Goal: Task Accomplishment & Management: Use online tool/utility

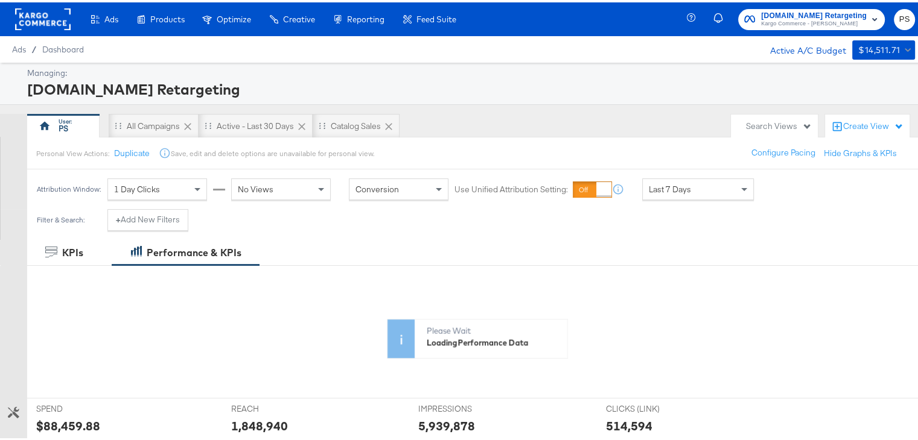
click at [801, 22] on span "Kargo Commerce - [PERSON_NAME]" at bounding box center [814, 22] width 106 height 10
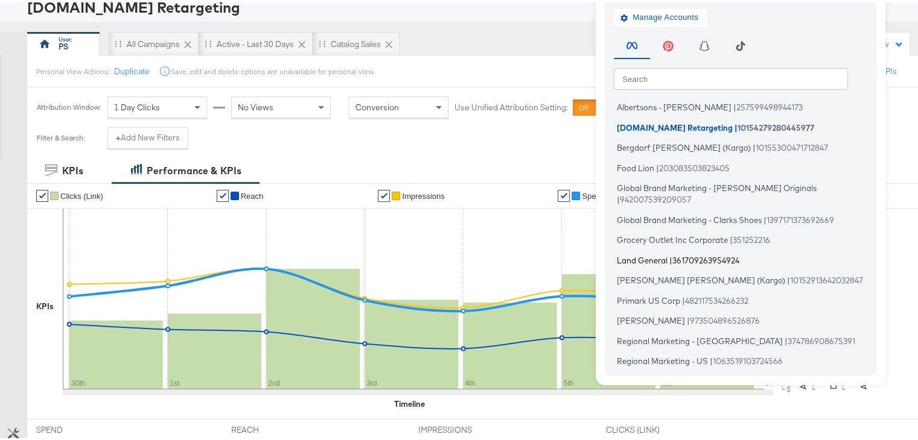
scroll to position [76, 0]
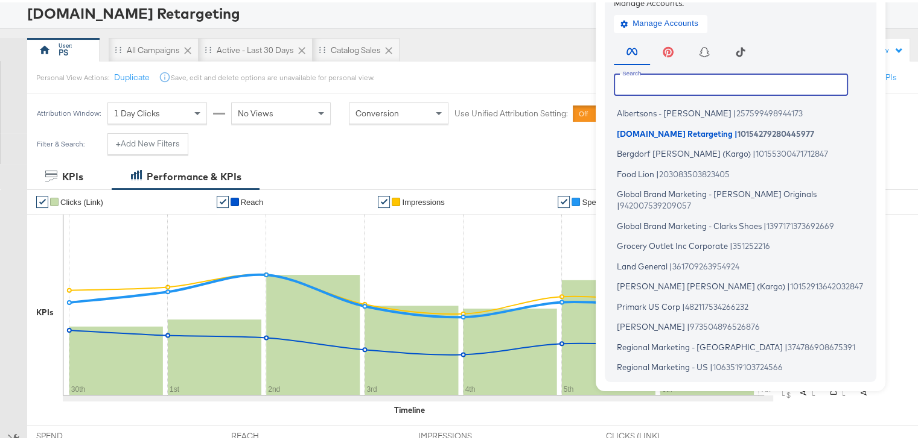
click at [657, 83] on input "text" at bounding box center [731, 82] width 234 height 22
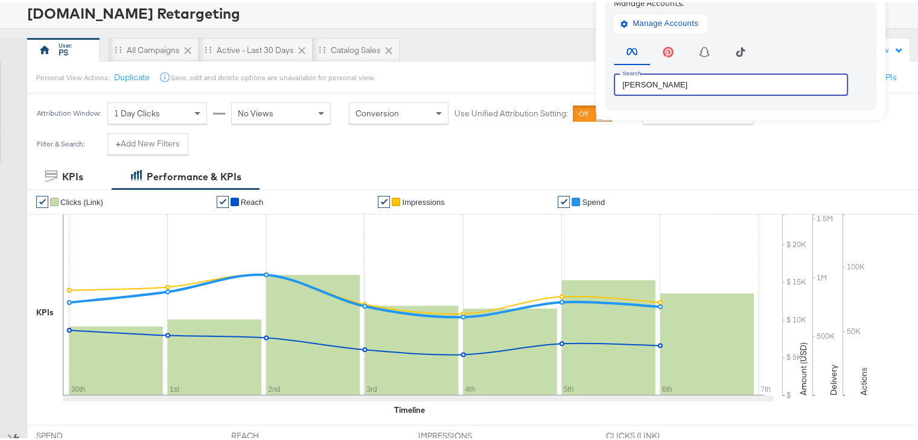
type input "[PERSON_NAME]"
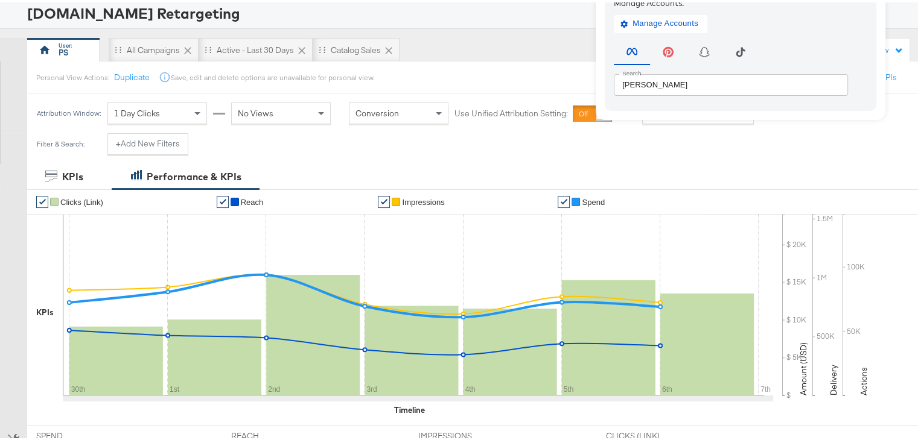
click at [582, 44] on div "PS All Campaigns Active - Last 30 Days Catalog Sales" at bounding box center [375, 48] width 697 height 24
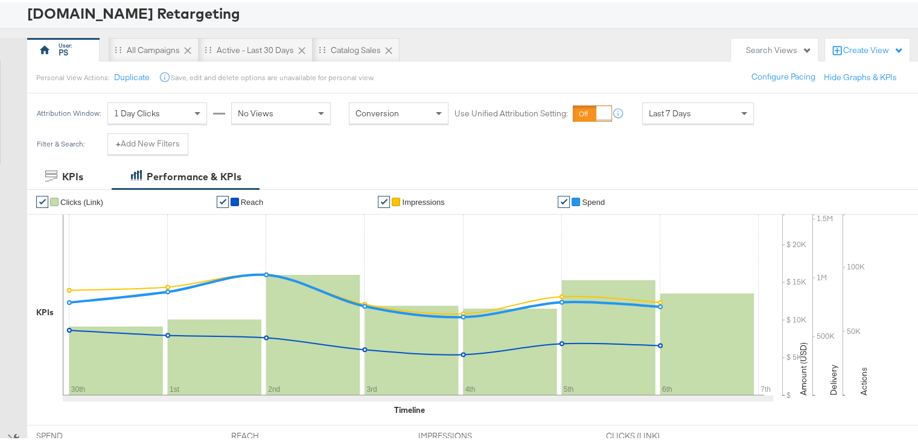
scroll to position [0, 0]
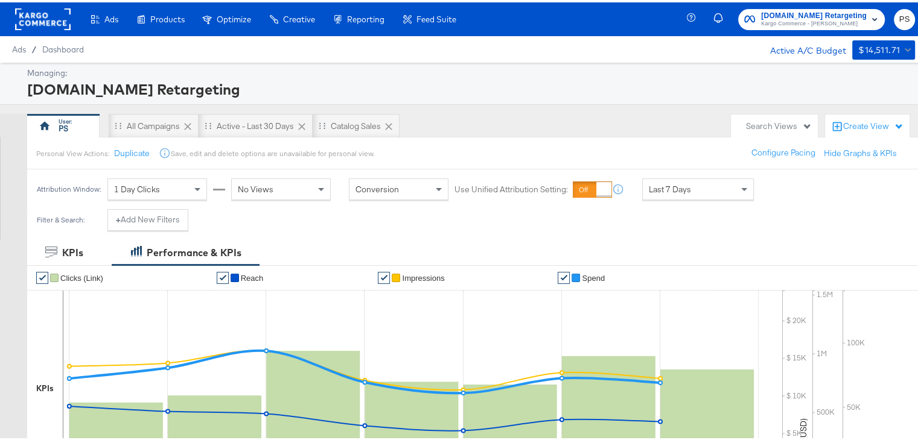
click at [39, 13] on rect at bounding box center [42, 17] width 55 height 22
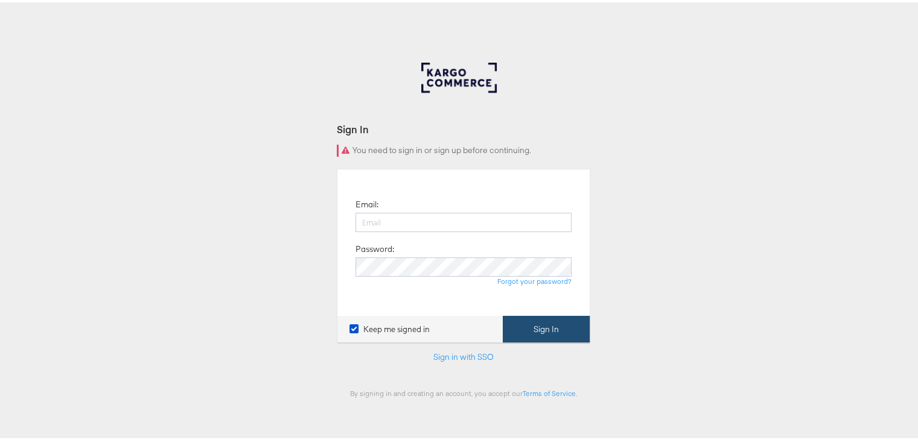
type input "[EMAIL_ADDRESS][DOMAIN_NAME]"
click at [521, 329] on button "Sign In" at bounding box center [546, 327] width 87 height 27
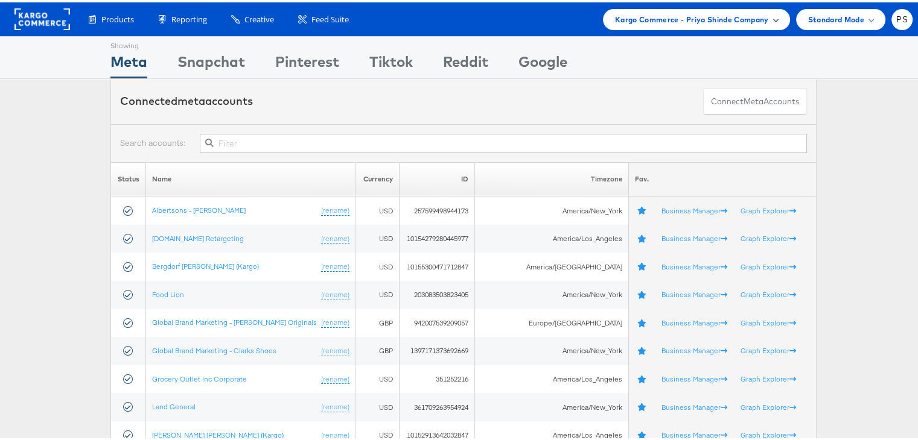
click at [706, 24] on div "Kargo Commerce - Priya Shinde Company" at bounding box center [696, 17] width 187 height 21
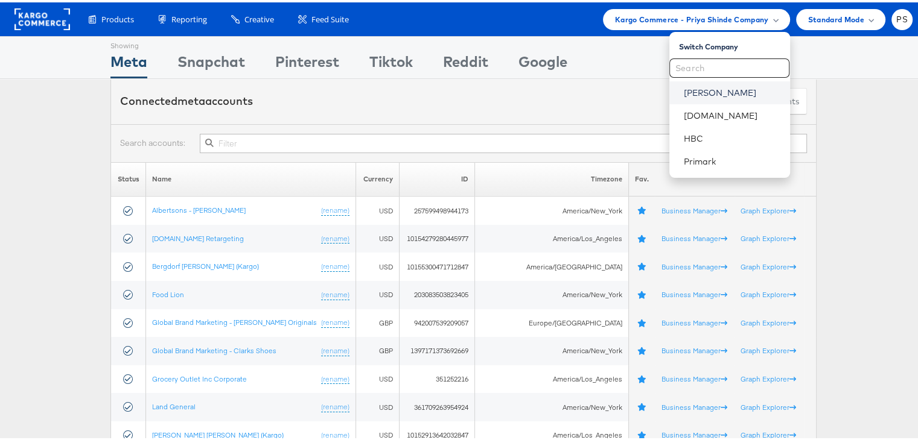
click at [687, 88] on link "Belk" at bounding box center [731, 90] width 97 height 12
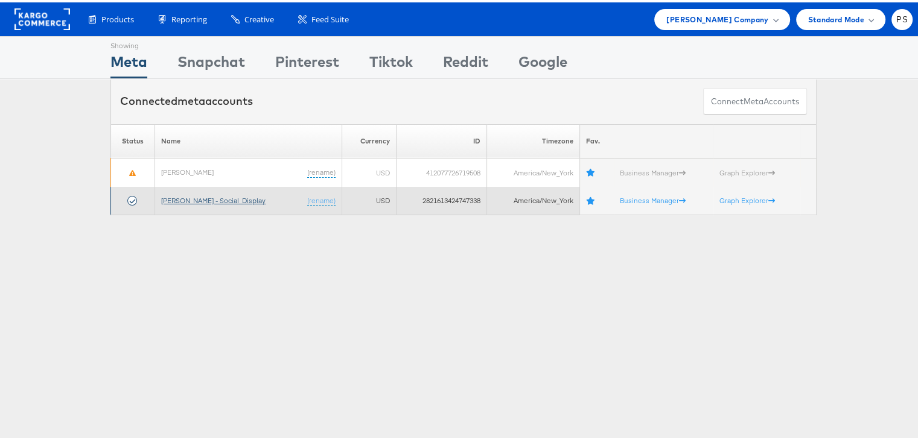
click at [188, 197] on link "Belk - Social_Display" at bounding box center [213, 198] width 104 height 9
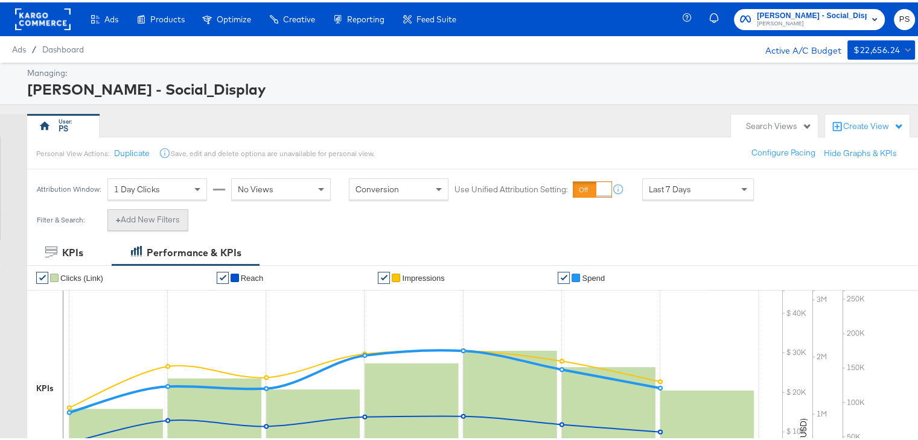
click at [156, 218] on button "+ Add New Filters" at bounding box center [147, 218] width 81 height 22
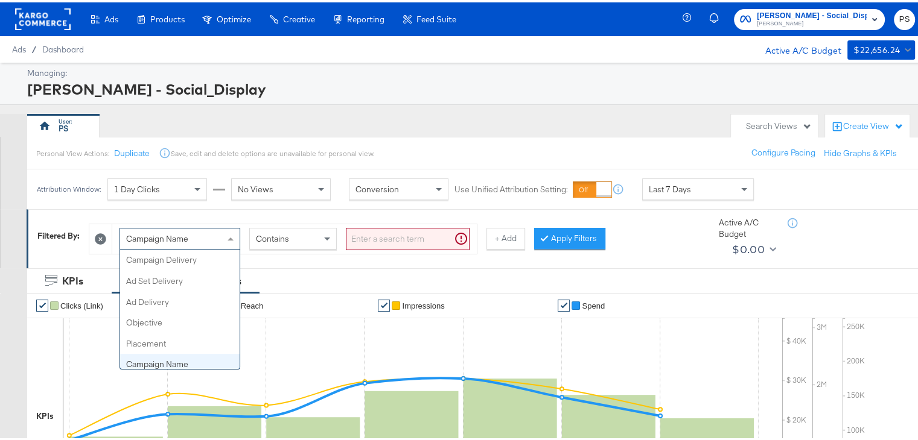
scroll to position [104, 0]
click at [191, 242] on div "Campaign Name" at bounding box center [179, 236] width 119 height 21
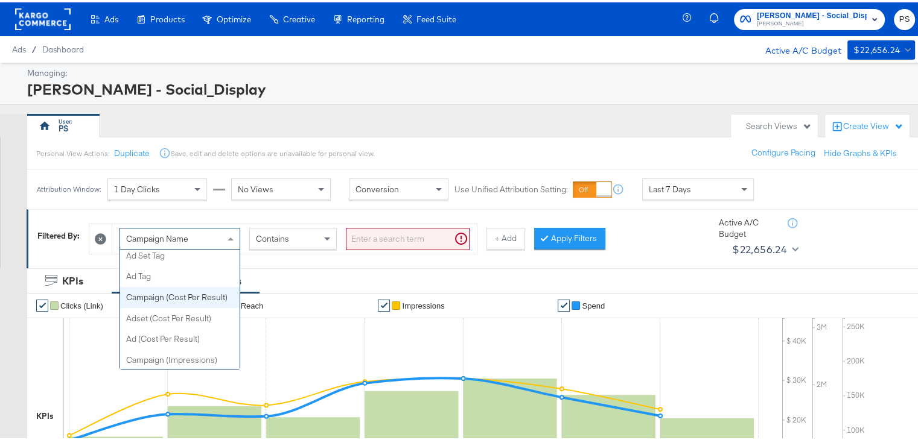
scroll to position [0, 0]
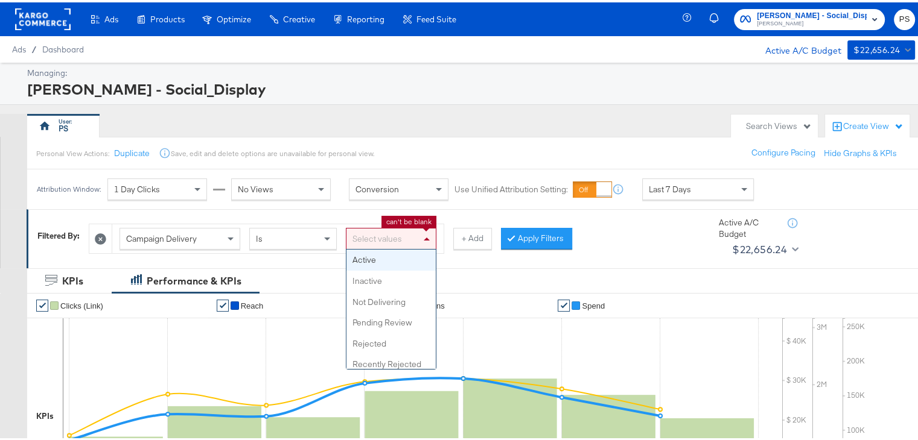
click at [369, 235] on div "Select values" at bounding box center [390, 236] width 89 height 21
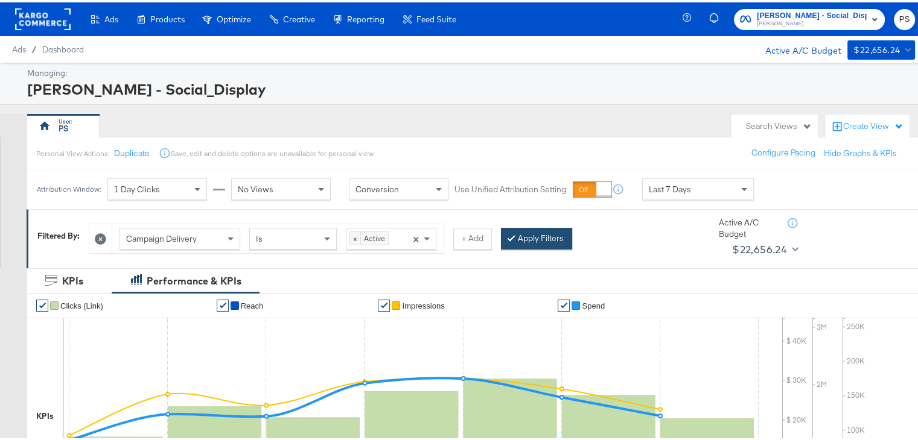
click at [527, 235] on button "Apply Filters" at bounding box center [536, 237] width 71 height 22
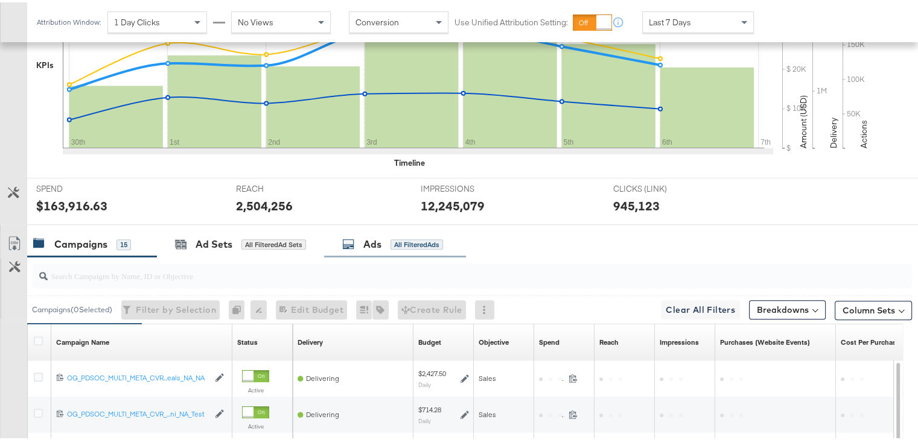
scroll to position [454, 0]
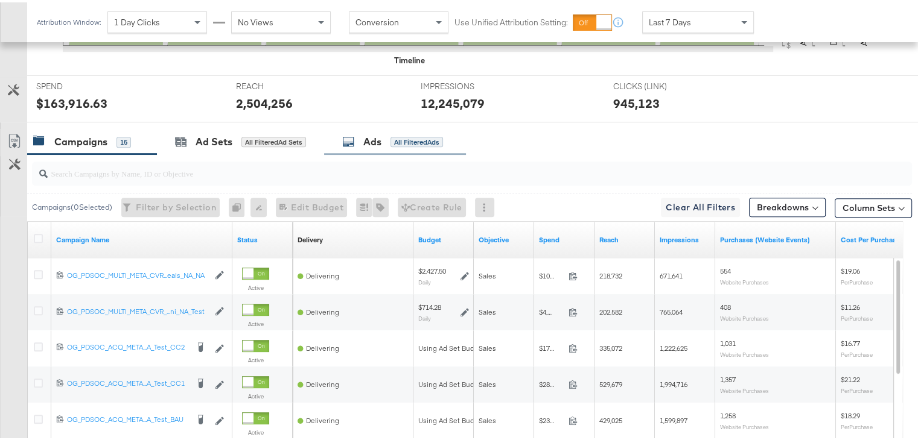
click at [369, 133] on div "Ads" at bounding box center [372, 140] width 18 height 14
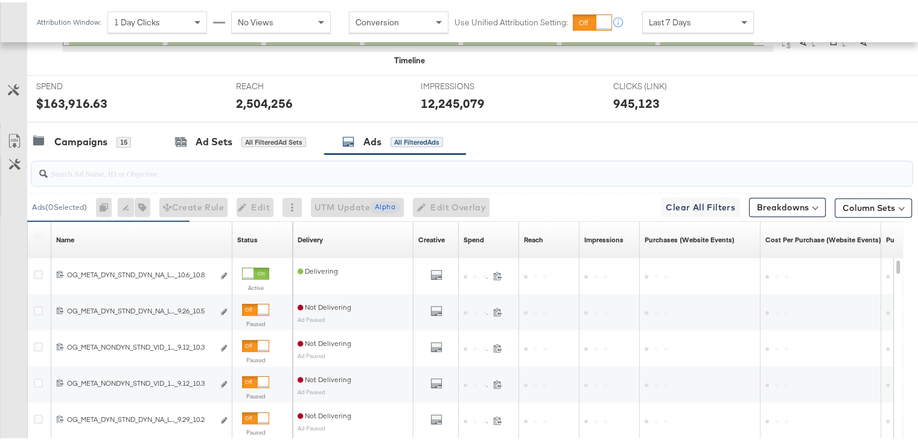
click at [106, 176] on input "search" at bounding box center [440, 166] width 785 height 24
paste input "120231402304190171"
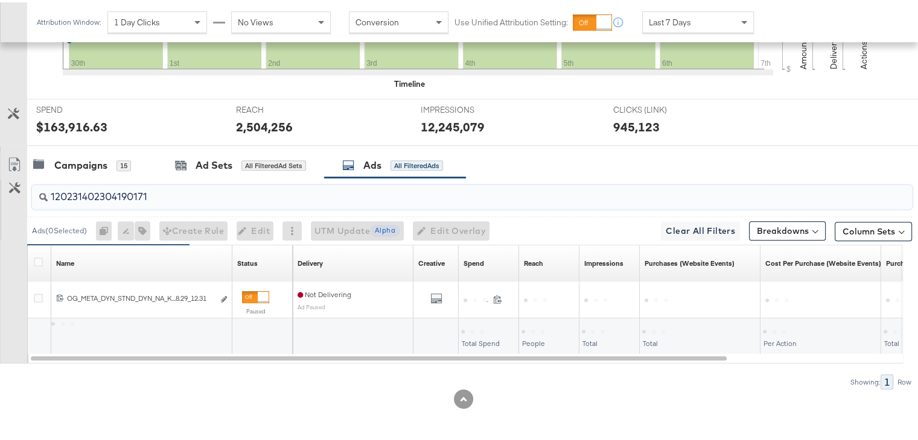
scroll to position [429, 0]
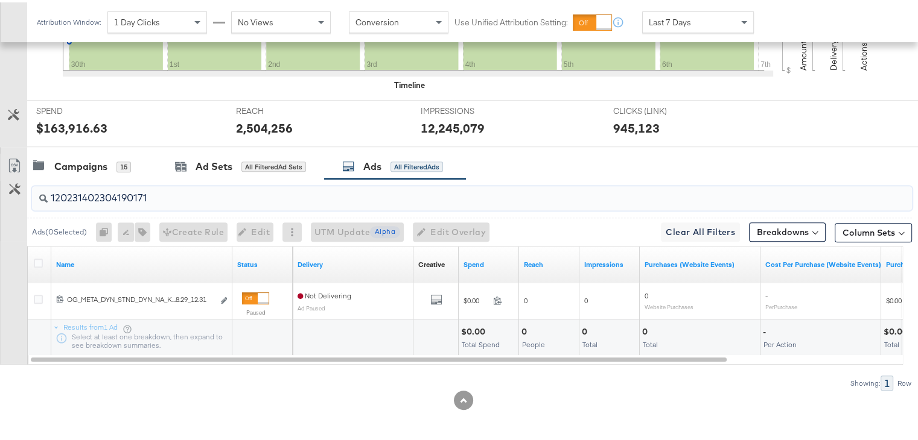
type input "120231402304190171"
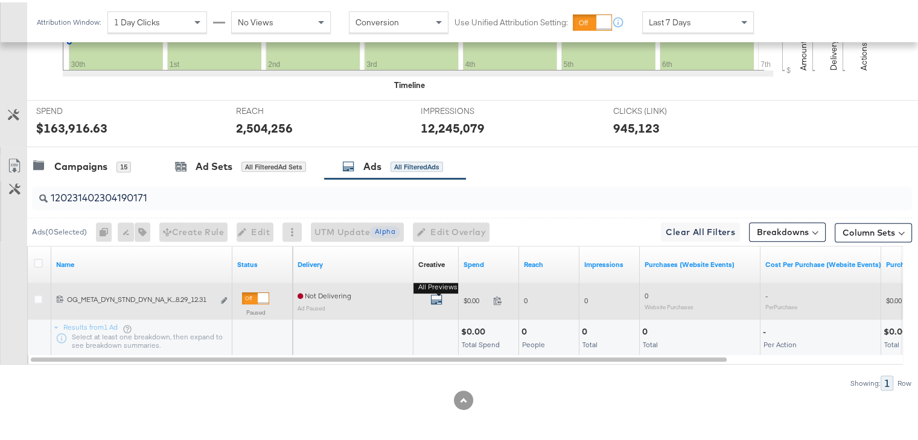
click at [437, 295] on icon "default" at bounding box center [436, 297] width 12 height 12
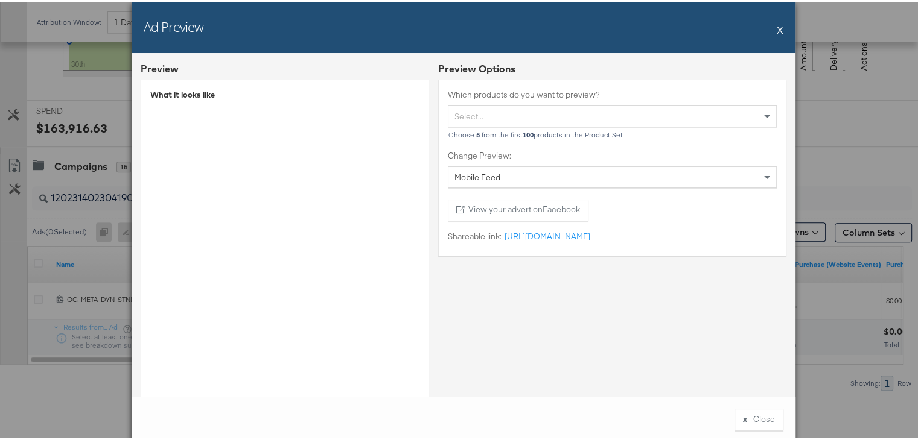
click at [770, 27] on div "Ad Preview X" at bounding box center [464, 25] width 664 height 51
click at [776, 26] on button "X" at bounding box center [779, 27] width 7 height 24
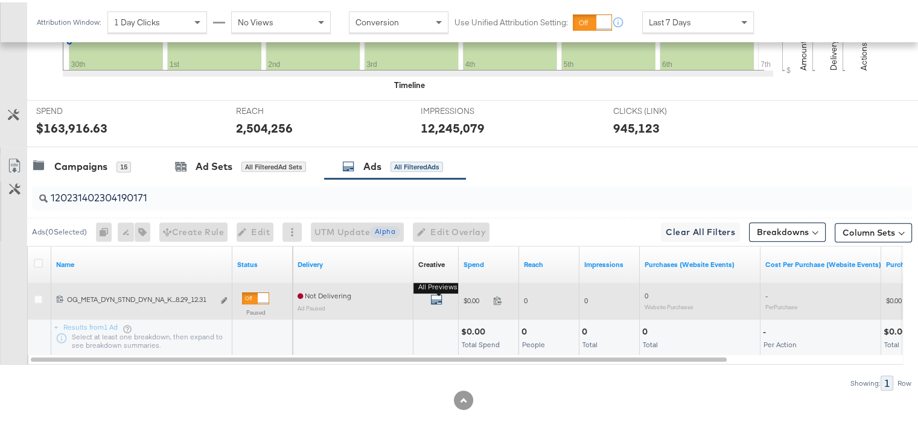
click at [437, 299] on icon "default" at bounding box center [436, 297] width 12 height 12
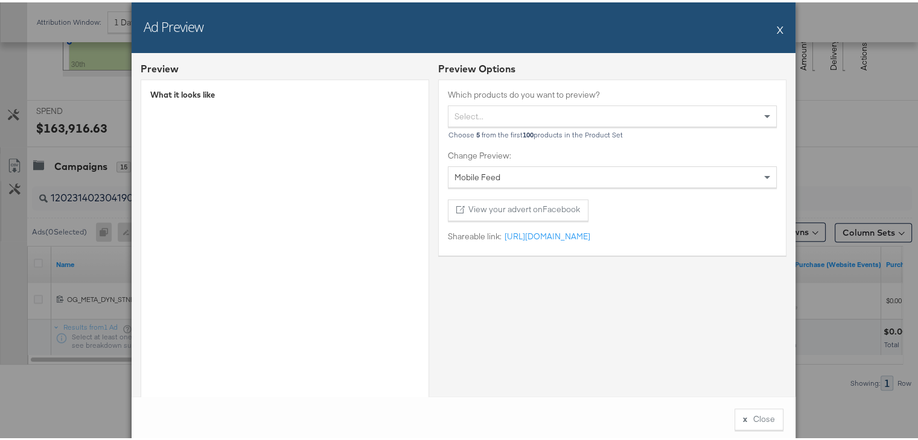
click at [776, 24] on button "X" at bounding box center [779, 27] width 7 height 24
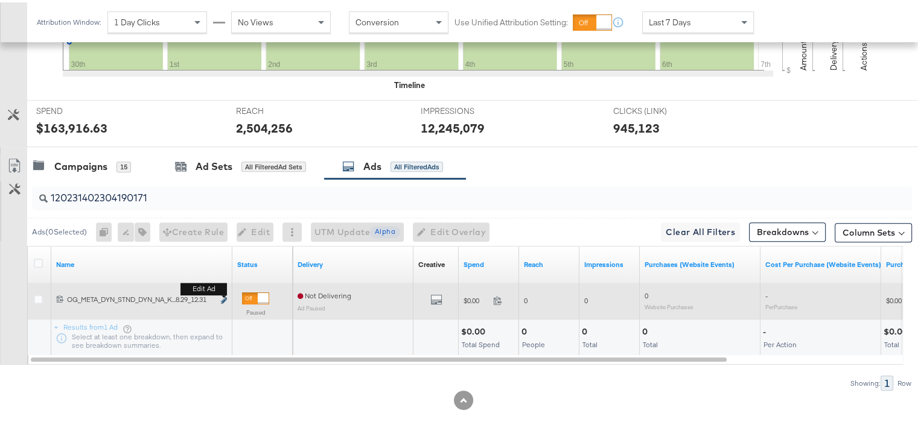
click at [222, 293] on b "Edit ad" at bounding box center [203, 287] width 46 height 13
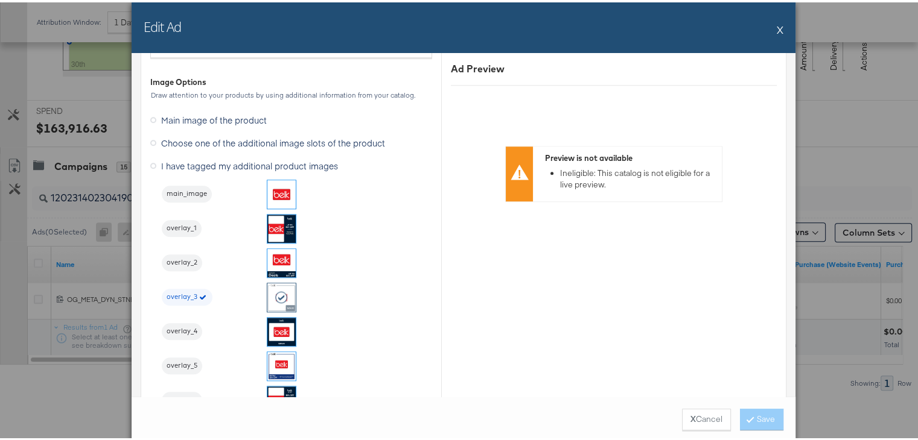
scroll to position [1245, 0]
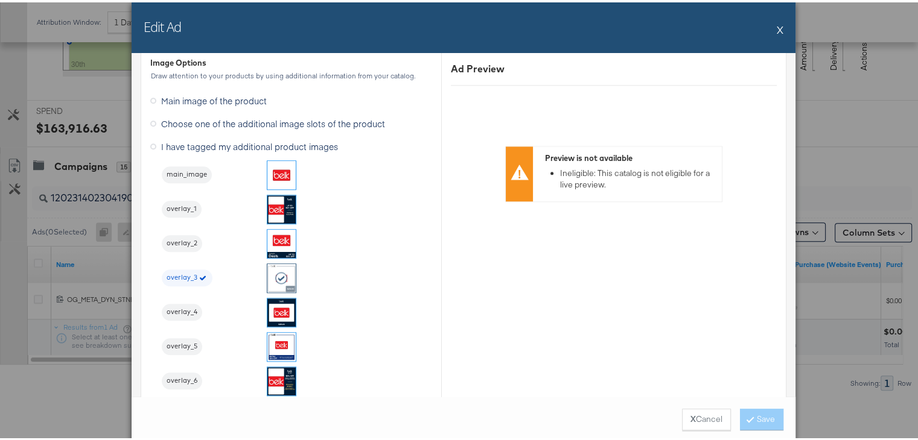
click at [776, 28] on button "X" at bounding box center [779, 27] width 7 height 24
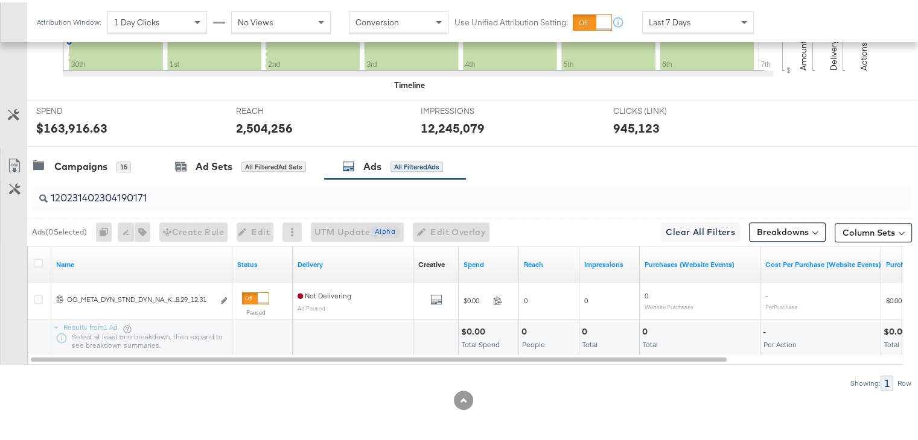
click at [139, 179] on input "120231402304190171" at bounding box center [440, 191] width 785 height 24
paste input "6"
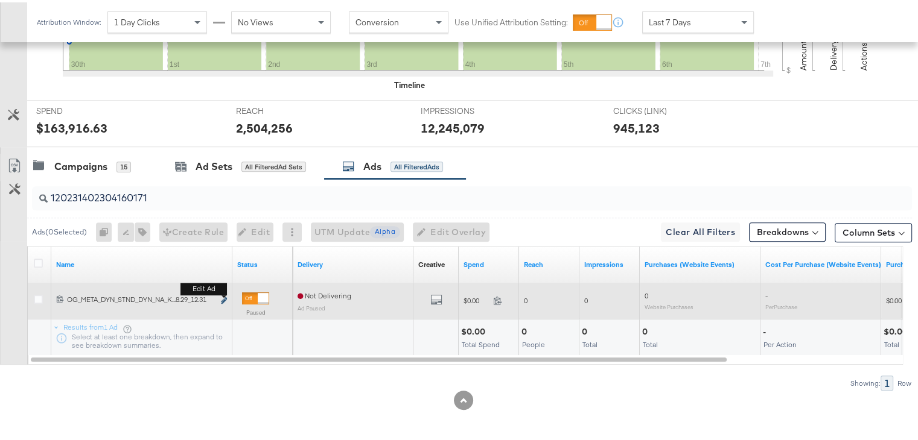
click at [223, 296] on icon "link" at bounding box center [224, 298] width 6 height 7
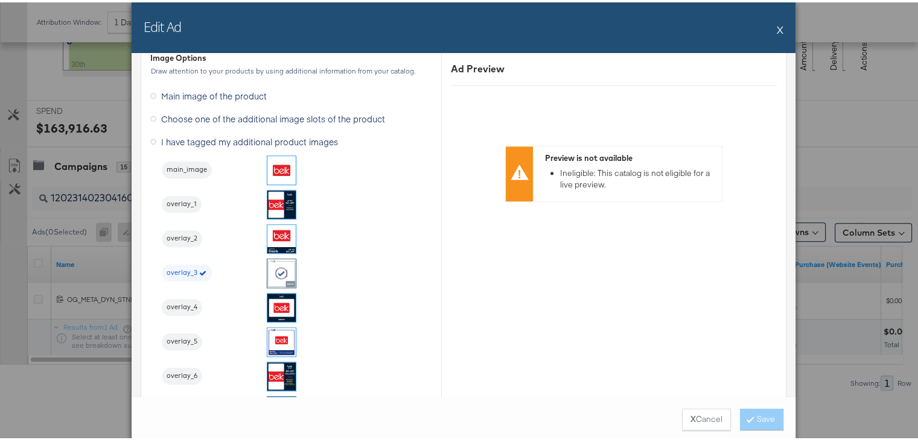
scroll to position [1250, 0]
click at [779, 31] on div "Edit Ad X" at bounding box center [464, 25] width 664 height 51
click at [776, 28] on button "X" at bounding box center [779, 27] width 7 height 24
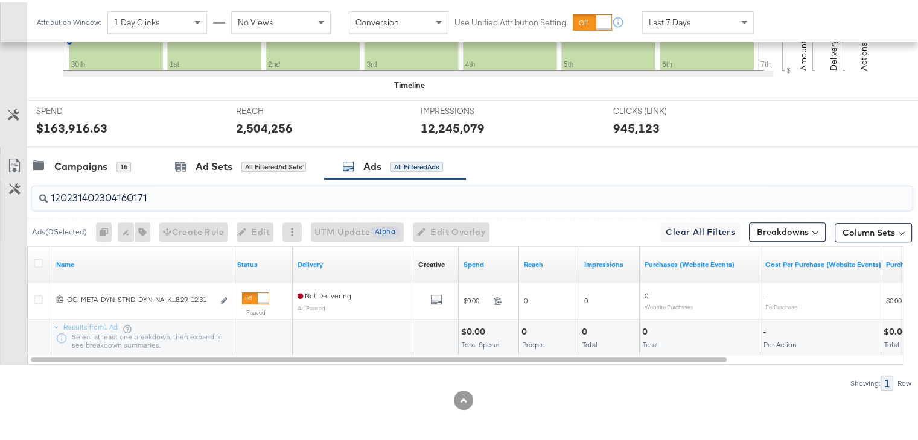
click at [166, 194] on input "120231402304160171" at bounding box center [440, 191] width 785 height 24
paste input "461622"
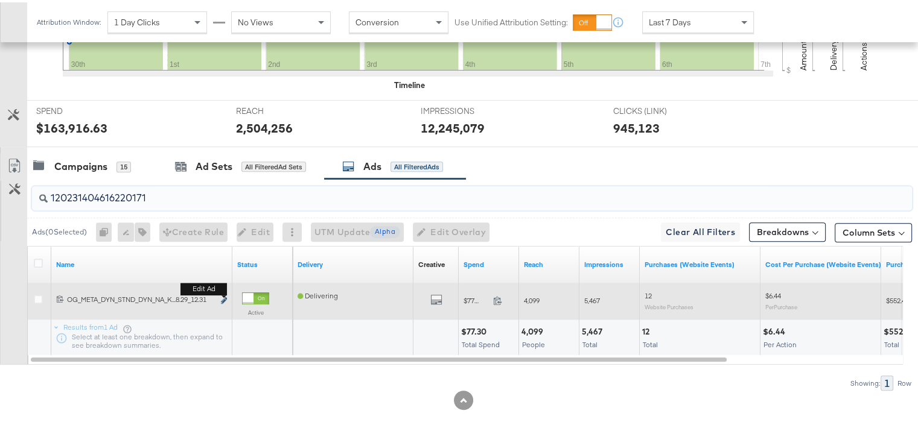
click at [221, 295] on icon "link" at bounding box center [224, 298] width 6 height 7
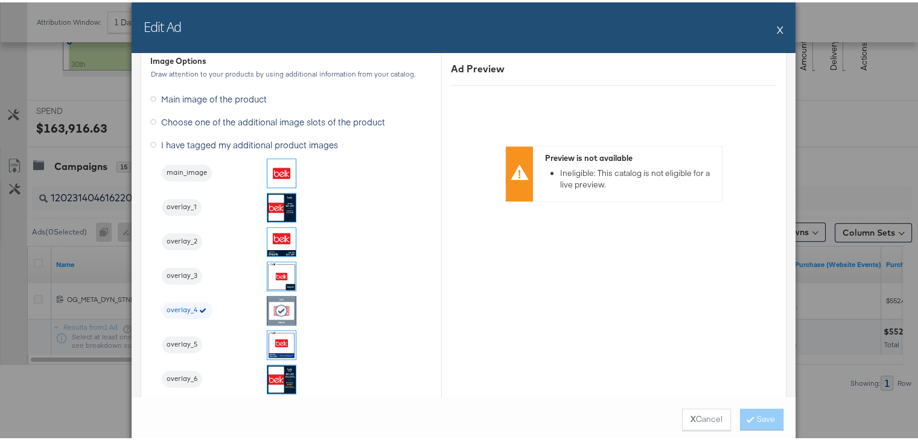
scroll to position [1246, 0]
click at [776, 27] on button "X" at bounding box center [779, 27] width 7 height 24
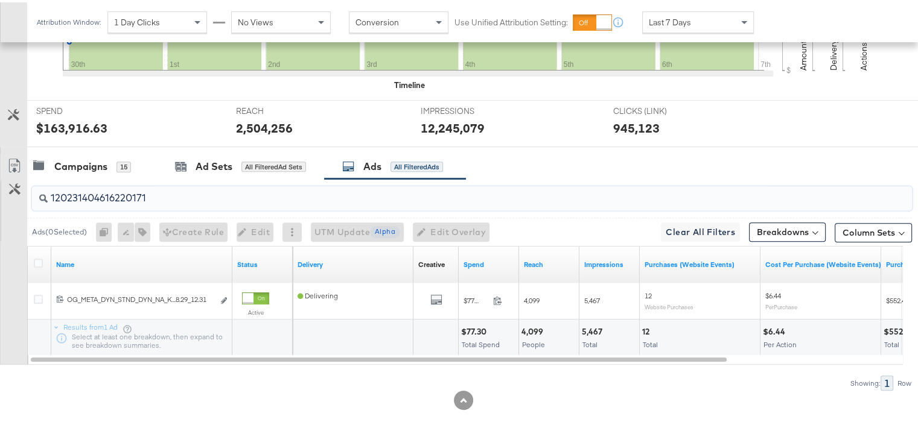
click at [153, 197] on input "120231404616220171" at bounding box center [440, 191] width 785 height 24
paste input "0"
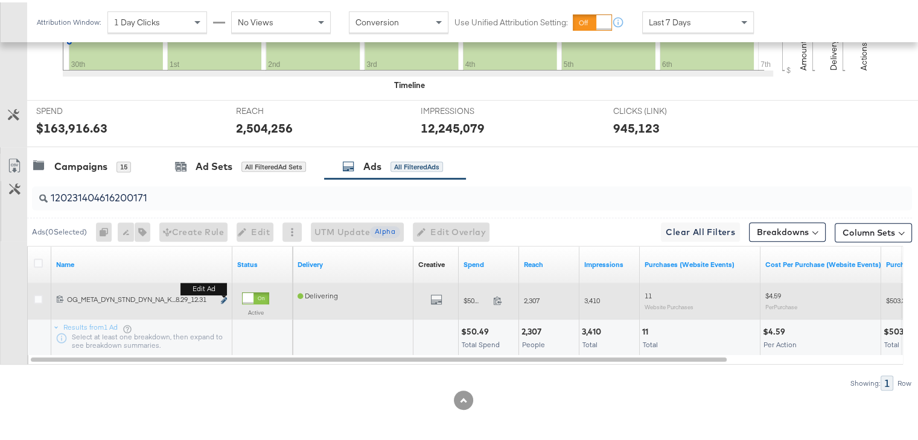
click at [221, 296] on icon "link" at bounding box center [224, 298] width 6 height 7
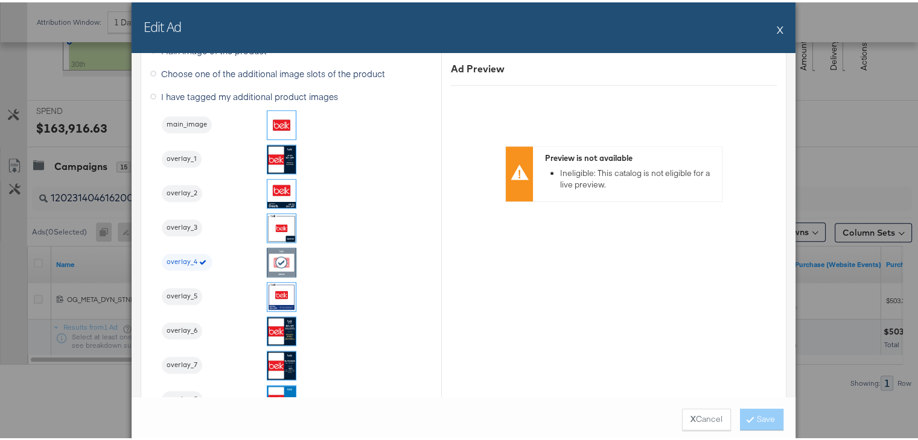
scroll to position [1315, 0]
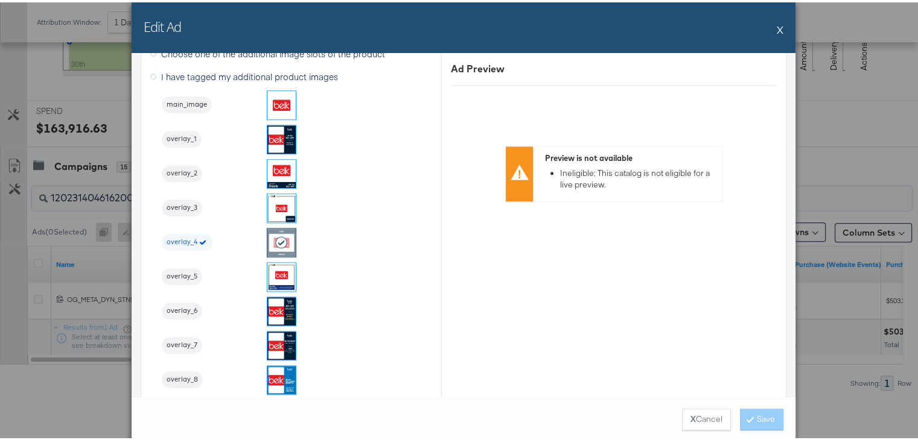
click at [776, 22] on button "X" at bounding box center [779, 27] width 7 height 24
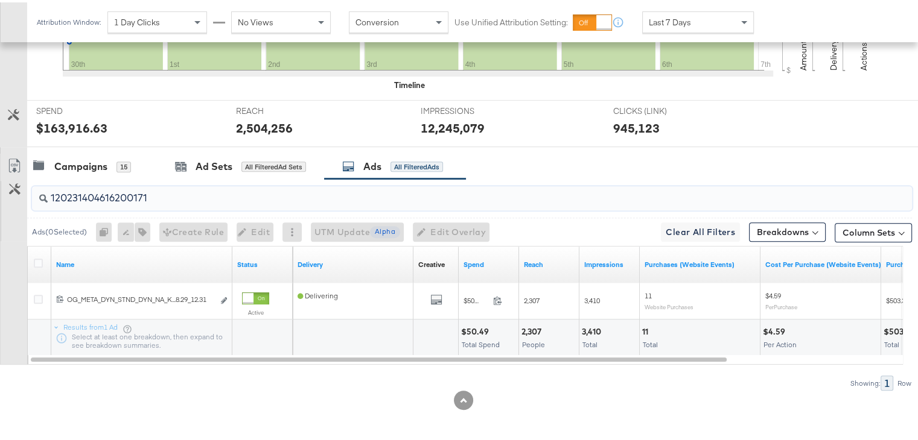
click at [160, 197] on input "120231404616200171" at bounding box center [440, 191] width 785 height 24
paste input "60453057"
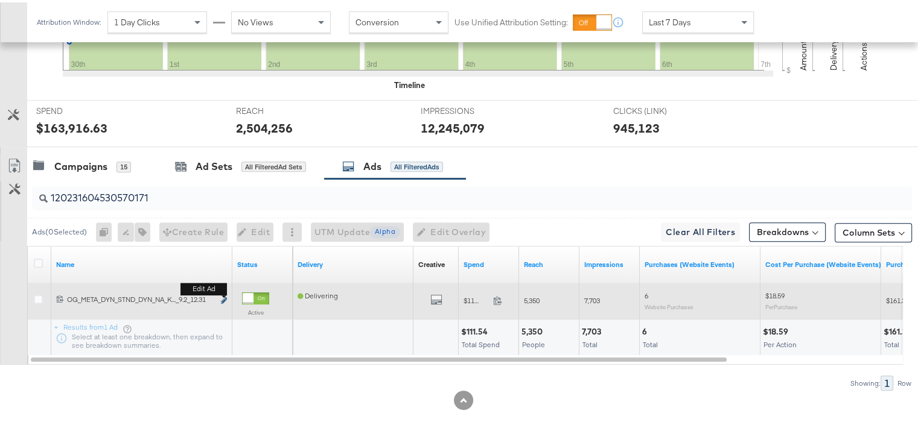
click at [221, 296] on icon "link" at bounding box center [224, 298] width 6 height 7
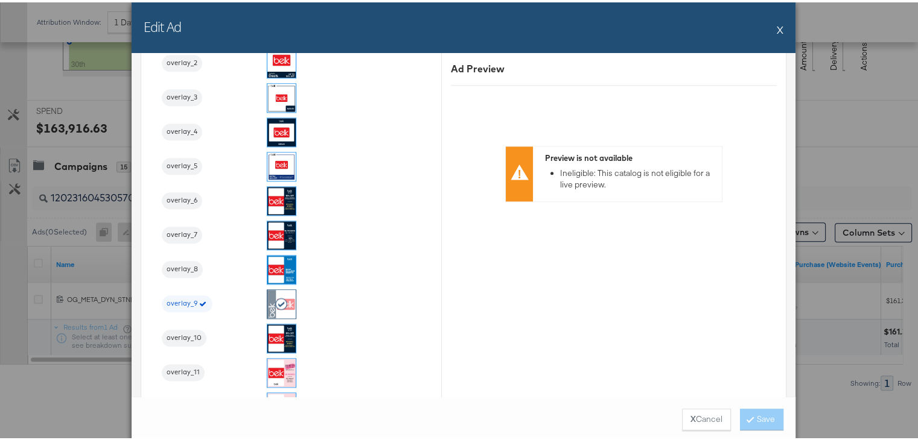
scroll to position [1426, 0]
click at [776, 31] on button "X" at bounding box center [779, 27] width 7 height 24
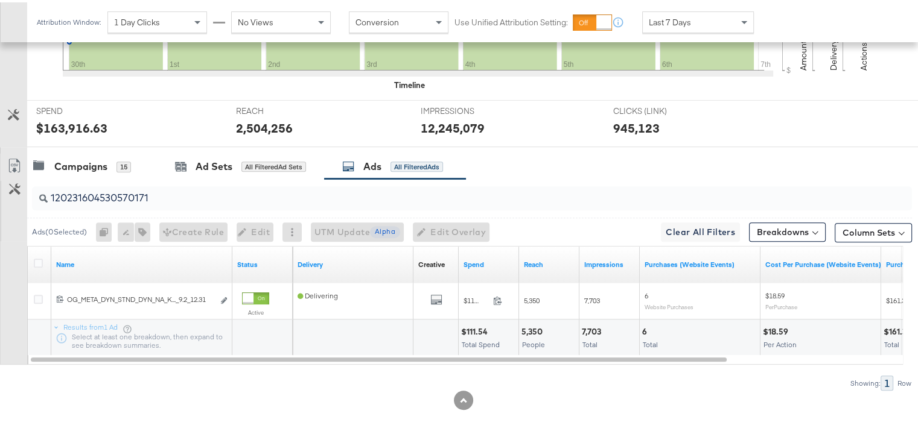
click at [158, 196] on input "120231604530570171" at bounding box center [440, 191] width 785 height 24
paste input "4"
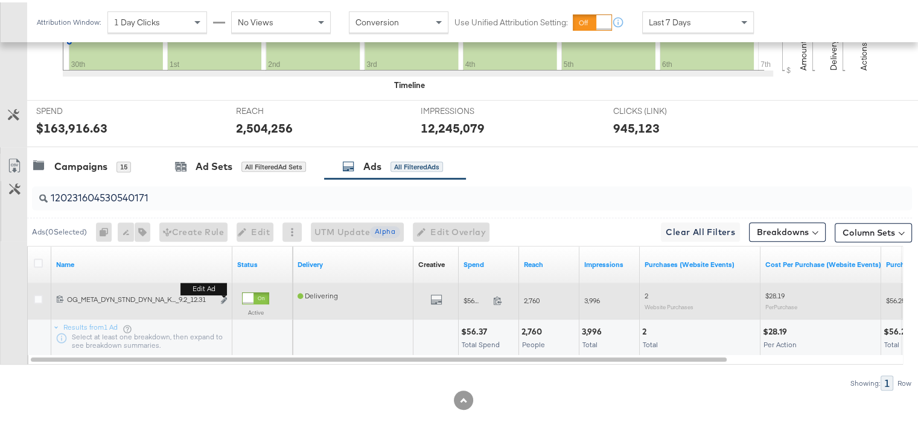
click at [223, 293] on b "Edit ad" at bounding box center [203, 287] width 46 height 13
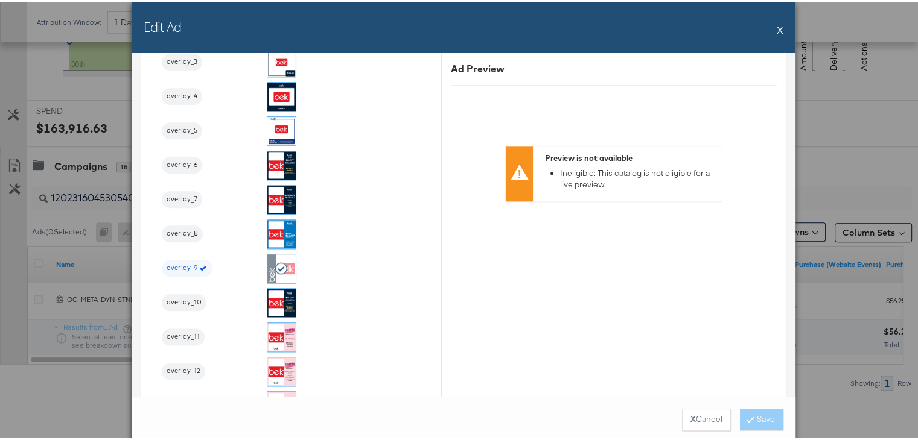
scroll to position [1462, 0]
click at [776, 22] on button "X" at bounding box center [779, 27] width 7 height 24
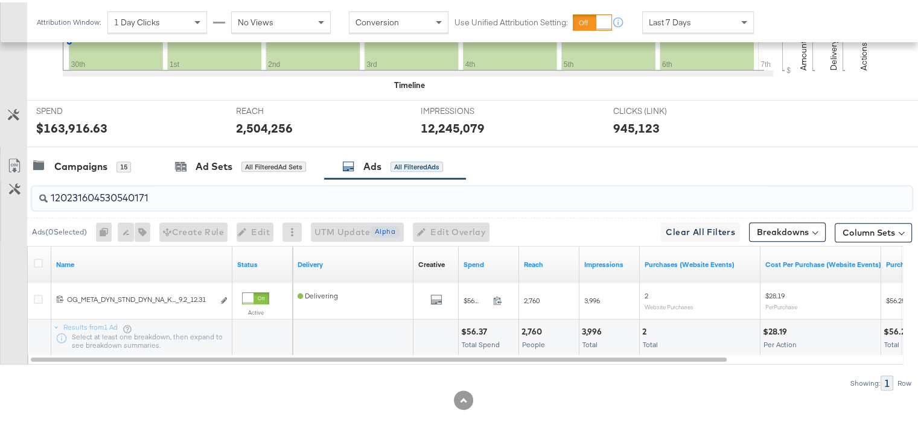
click at [266, 201] on input "120231604530540171" at bounding box center [440, 191] width 785 height 24
paste input "43463476"
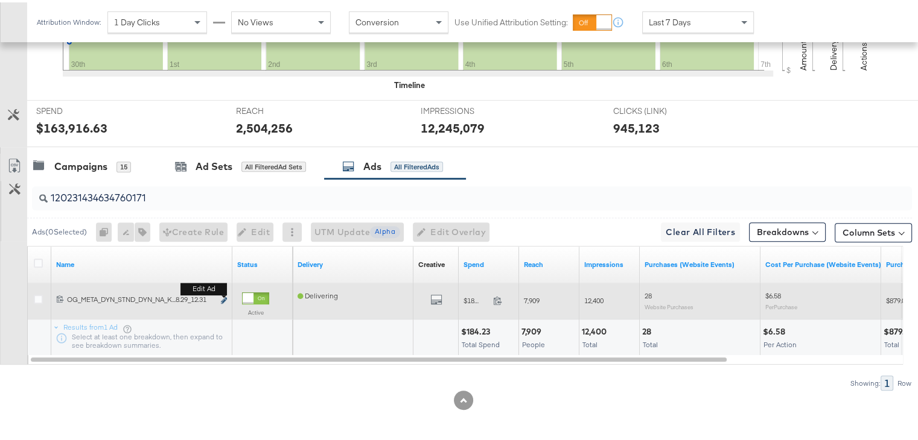
click at [225, 297] on icon "link" at bounding box center [224, 298] width 6 height 7
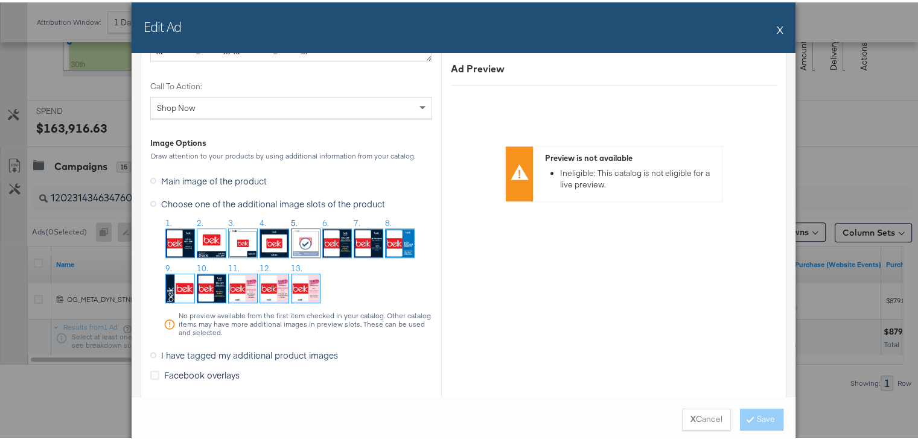
scroll to position [1164, 0]
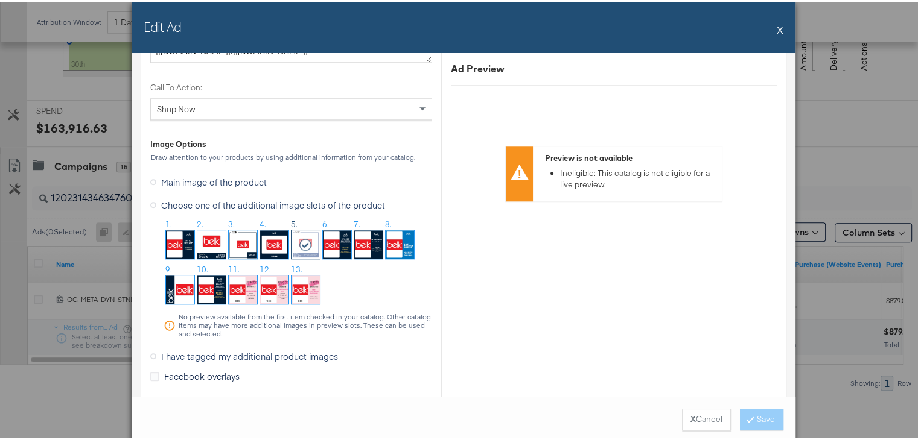
click at [776, 32] on button "X" at bounding box center [779, 27] width 7 height 24
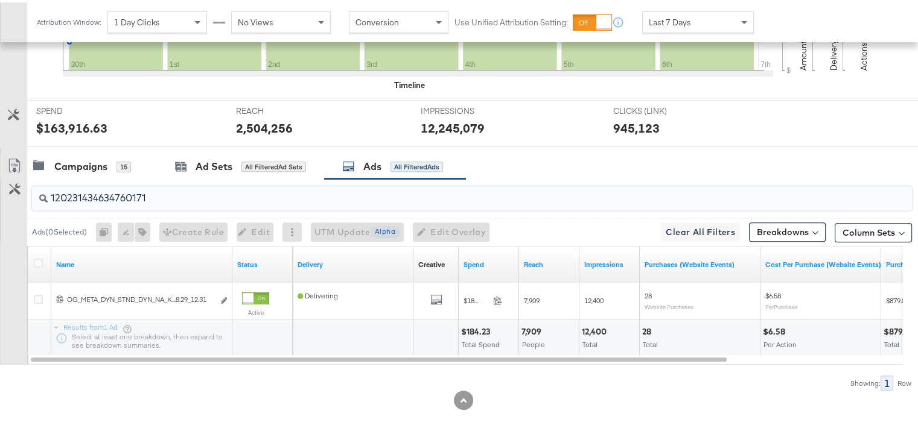
click at [234, 196] on input "120231434634760171" at bounding box center [440, 191] width 785 height 24
paste input "0466415"
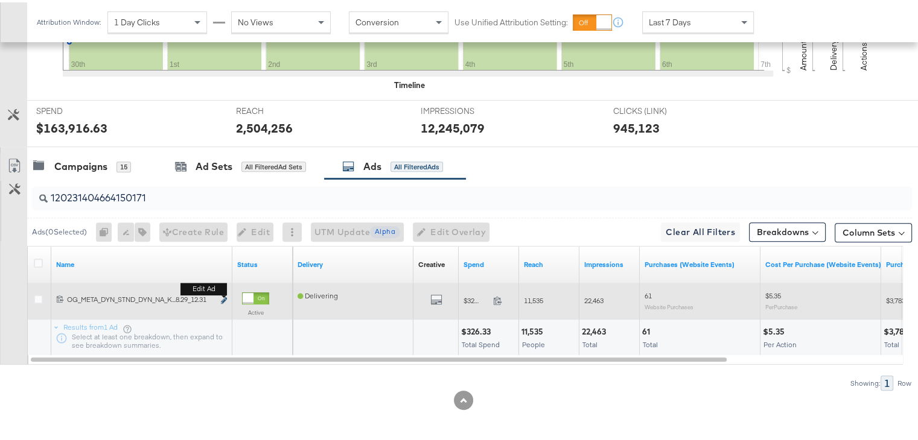
click at [224, 296] on icon "link" at bounding box center [224, 298] width 6 height 7
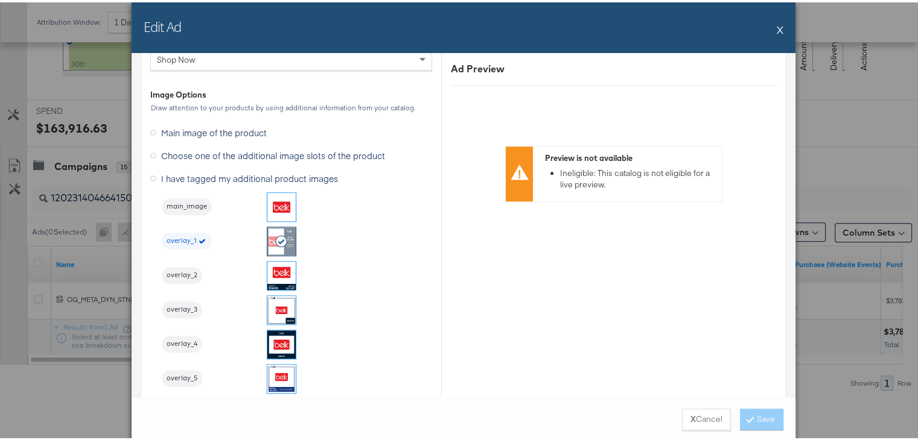
scroll to position [1214, 0]
click at [776, 25] on button "X" at bounding box center [779, 27] width 7 height 24
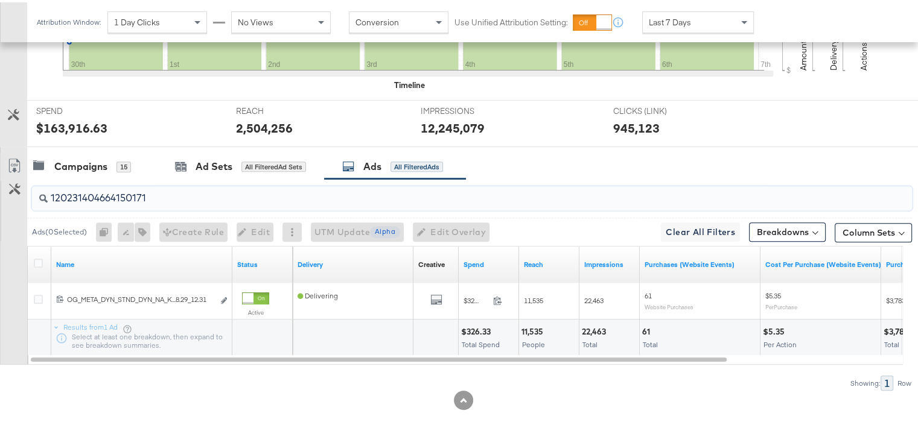
click at [166, 193] on input "120231404664150171" at bounding box center [440, 191] width 785 height 24
paste input "8"
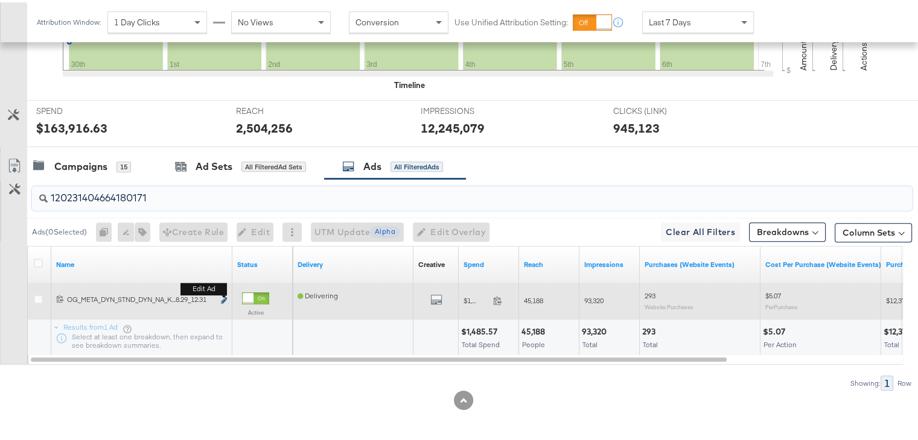
click at [222, 295] on icon "link" at bounding box center [224, 298] width 6 height 7
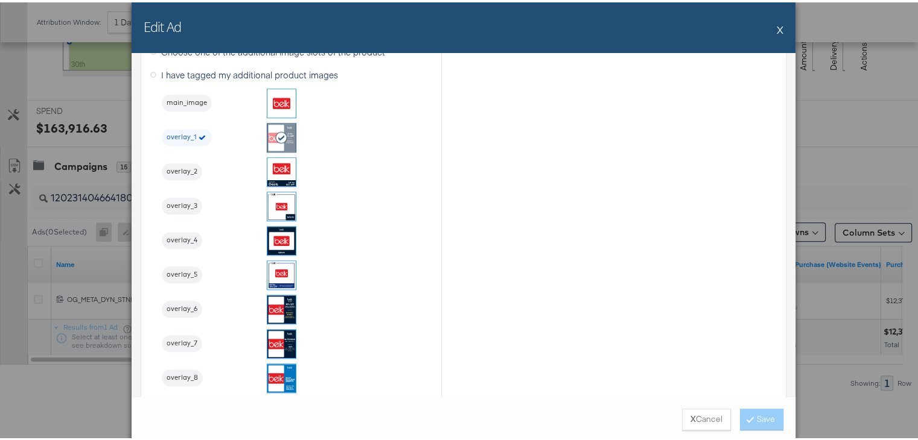
scroll to position [1315, 0]
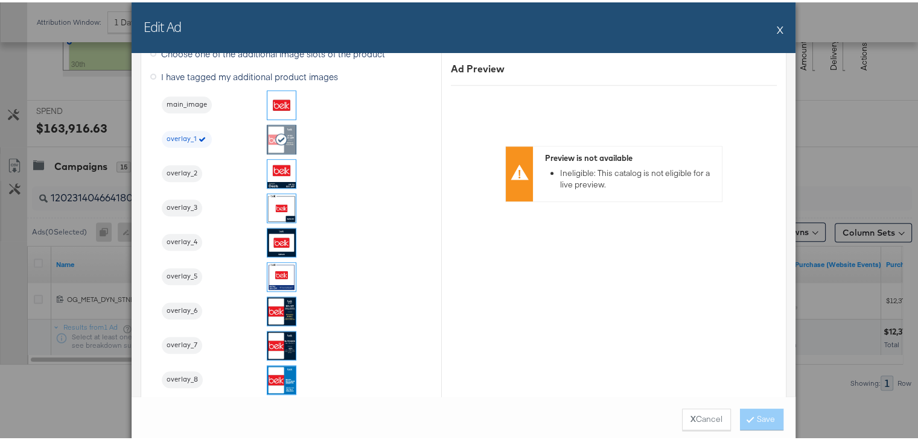
click at [776, 25] on button "X" at bounding box center [779, 27] width 7 height 24
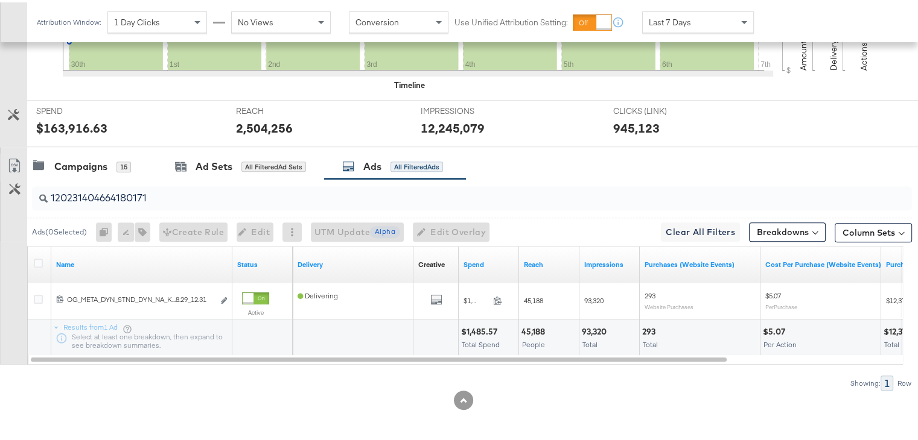
click at [152, 194] on input "120231404664180171" at bounding box center [440, 191] width 785 height 24
paste input "70611"
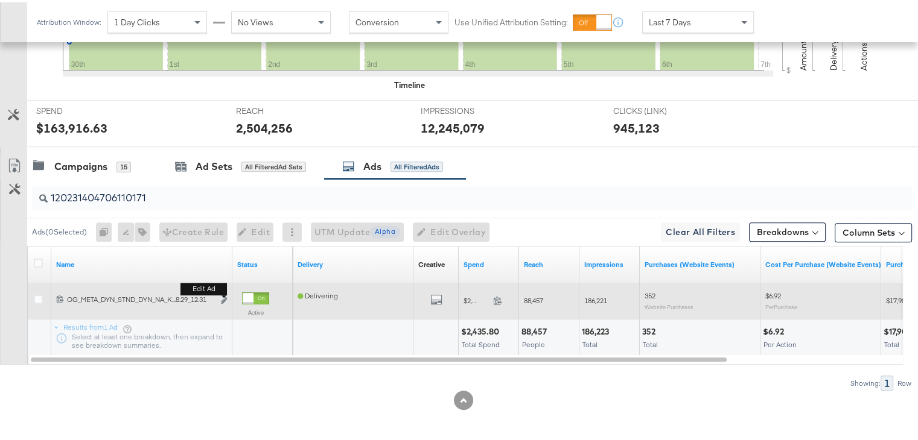
click at [221, 293] on button "Edit ad" at bounding box center [223, 299] width 7 height 13
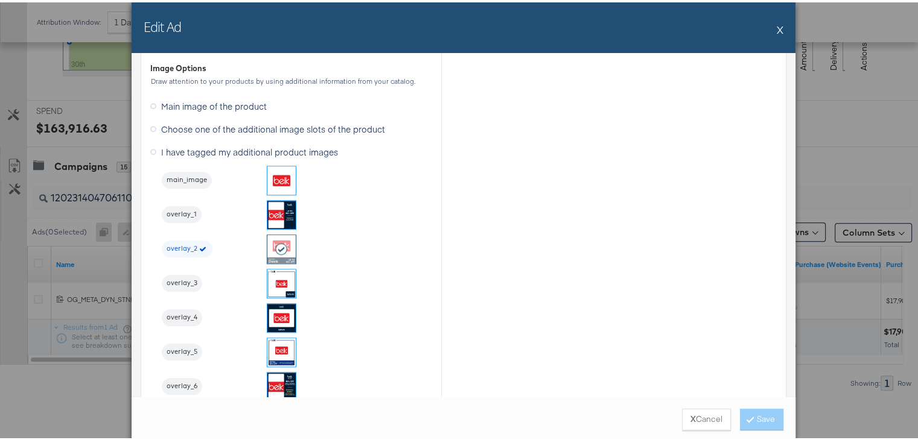
scroll to position [1240, 0]
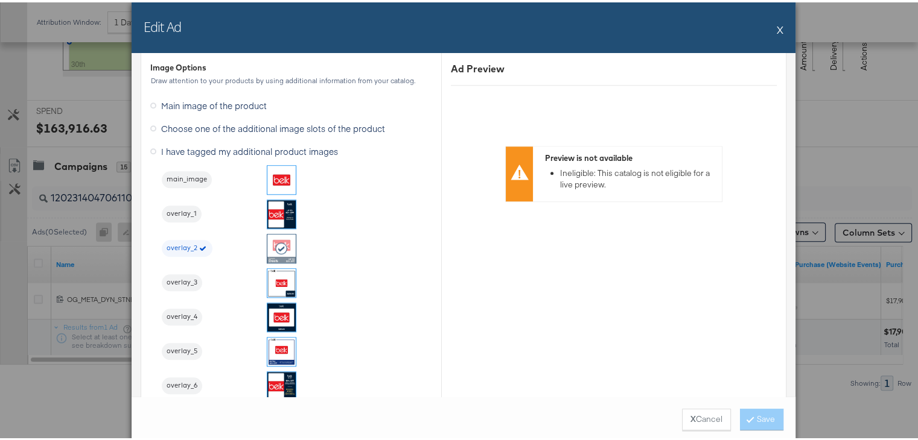
click at [778, 30] on div "Edit Ad X" at bounding box center [464, 25] width 664 height 51
click at [776, 27] on button "X" at bounding box center [779, 27] width 7 height 24
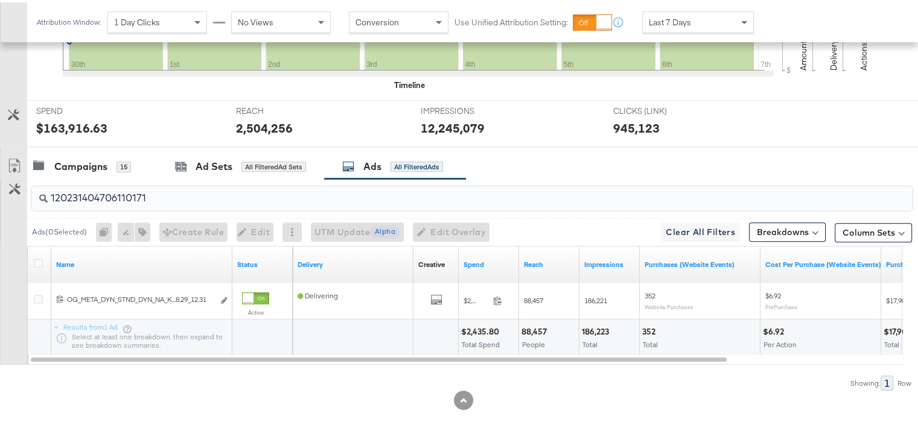
click at [166, 194] on input "120231404706110171" at bounding box center [440, 191] width 785 height 24
paste input "09"
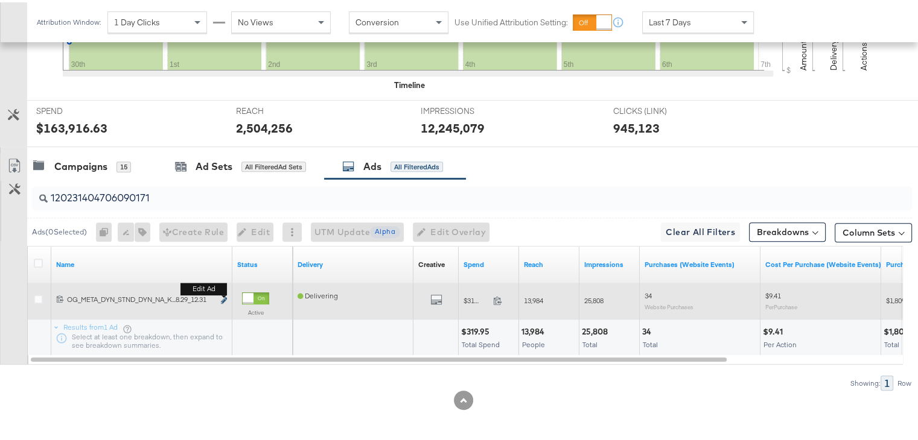
click at [223, 297] on icon "link" at bounding box center [224, 298] width 6 height 7
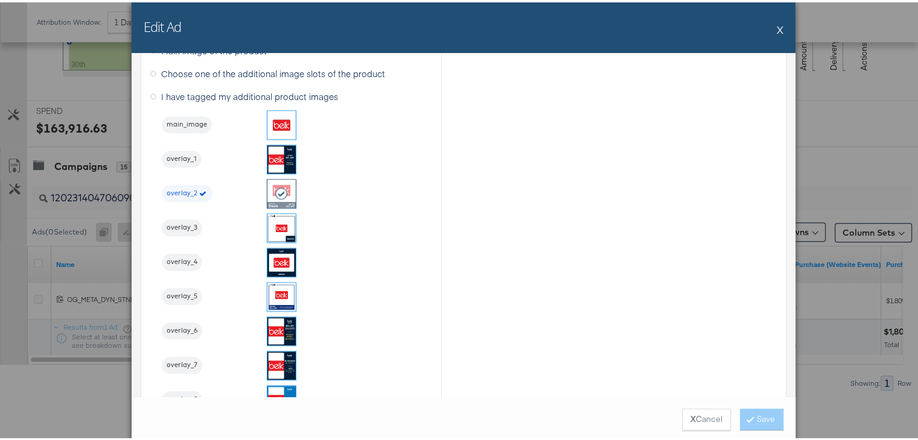
scroll to position [1297, 0]
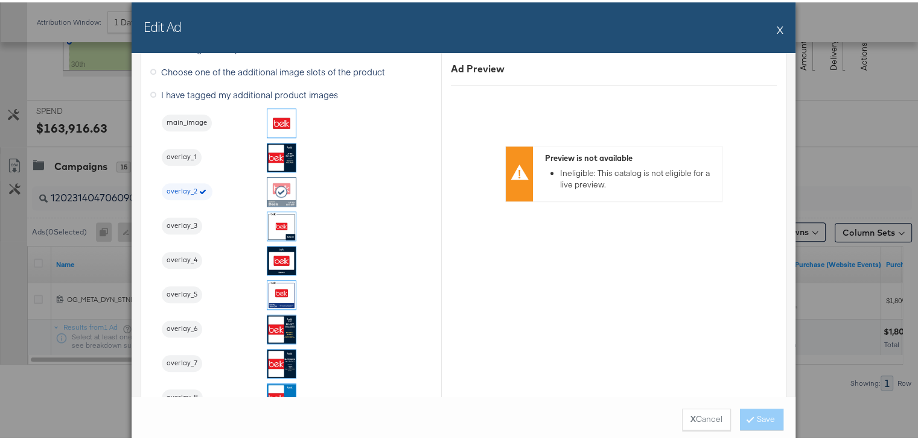
click at [771, 27] on div "Edit Ad X" at bounding box center [464, 25] width 664 height 51
click at [776, 25] on button "X" at bounding box center [779, 27] width 7 height 24
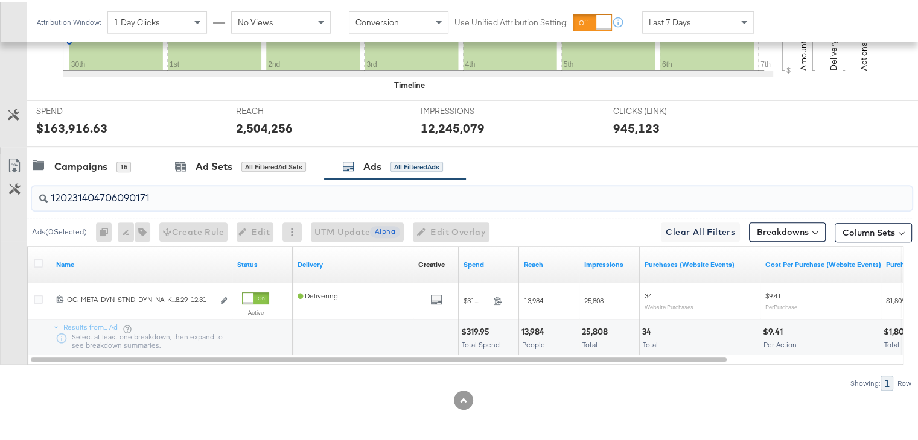
click at [212, 197] on input "120231404706090171" at bounding box center [440, 191] width 785 height 24
paste input "294314675"
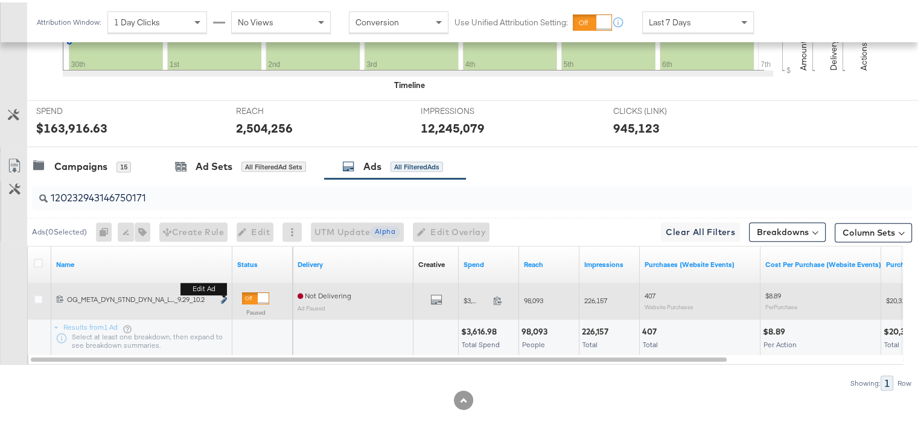
click at [223, 296] on icon "link" at bounding box center [224, 298] width 6 height 7
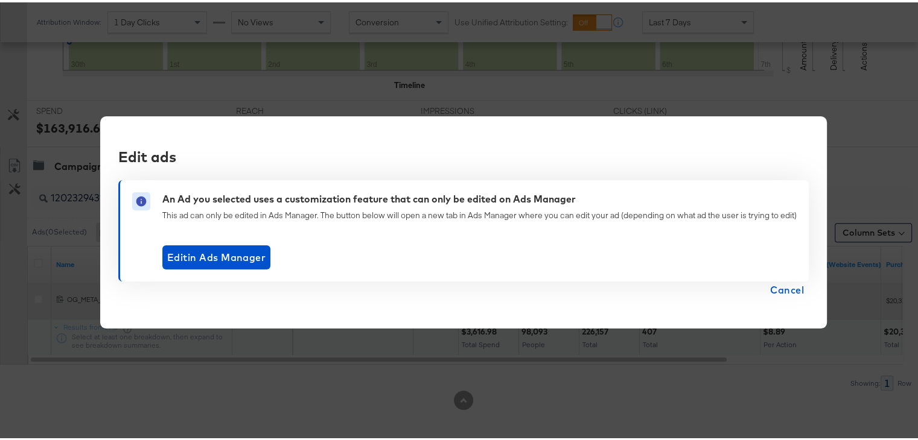
click at [223, 296] on body "Ads Ads Dashboard Main dashboard for Media Buying. New Campaign Create a new ca…" at bounding box center [463, 6] width 927 height 870
click at [779, 288] on span "Cancel" at bounding box center [787, 287] width 34 height 17
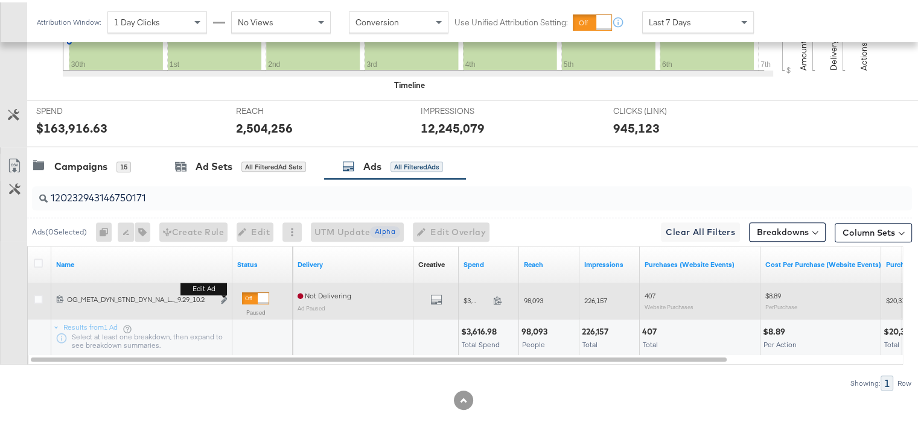
click at [222, 292] on b "Edit ad" at bounding box center [203, 287] width 46 height 13
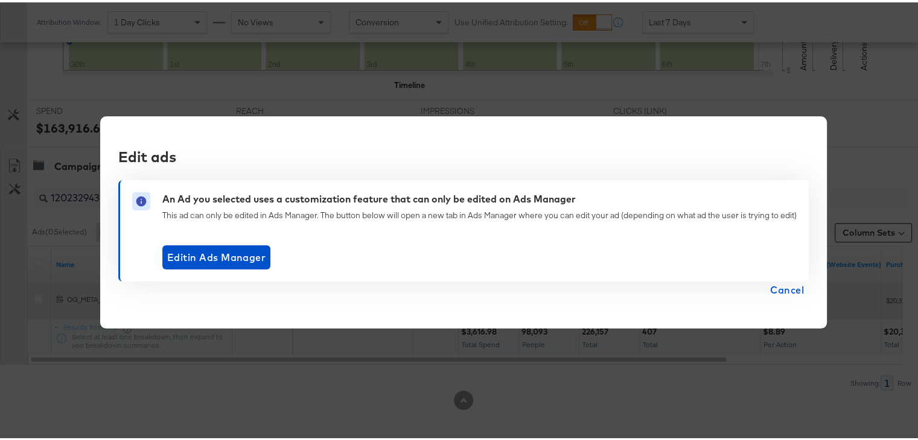
click at [223, 296] on body "Ads Ads Dashboard Main dashboard for Media Buying. New Campaign Create a new ca…" at bounding box center [463, 6] width 927 height 870
click at [231, 255] on span "Edit in Ads Manager" at bounding box center [216, 255] width 98 height 17
click at [787, 290] on span "Cancel" at bounding box center [787, 287] width 34 height 17
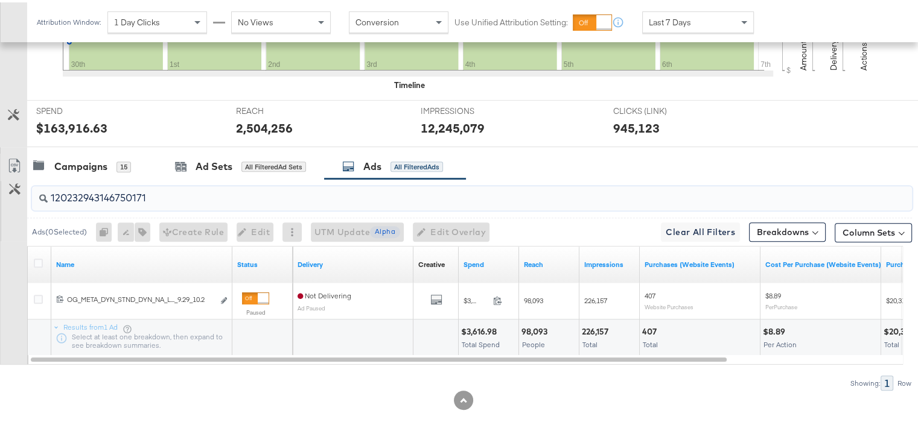
click at [423, 198] on input "120232943146750171" at bounding box center [440, 191] width 785 height 24
paste input "69481230"
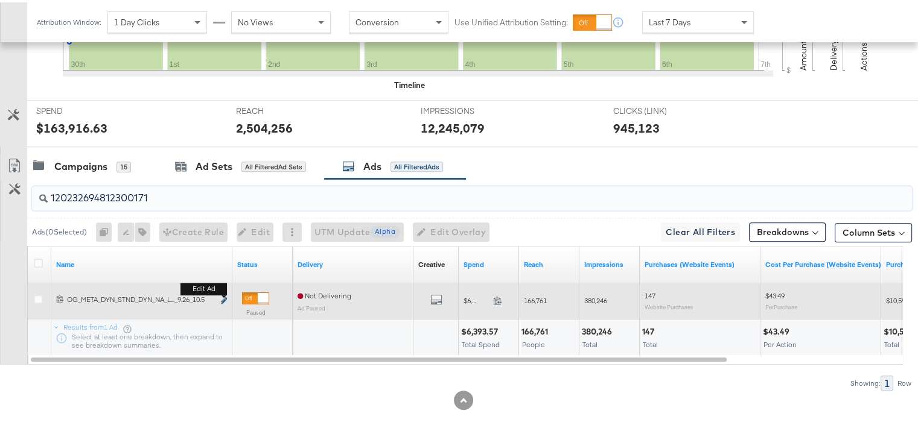
type input "120232694812300171"
click at [224, 295] on icon "link" at bounding box center [224, 298] width 6 height 7
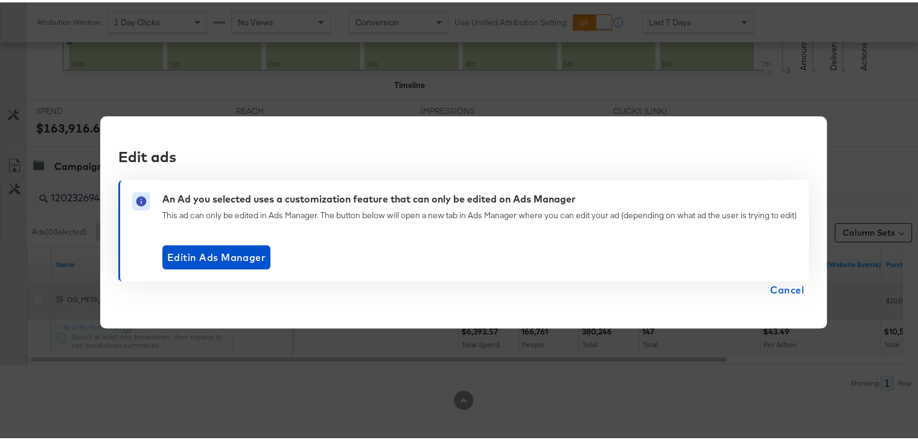
click at [224, 295] on body "Ads Ads Dashboard Main dashboard for Media Buying. New Campaign Create a new ca…" at bounding box center [463, 6] width 927 height 870
